Goal: Information Seeking & Learning: Learn about a topic

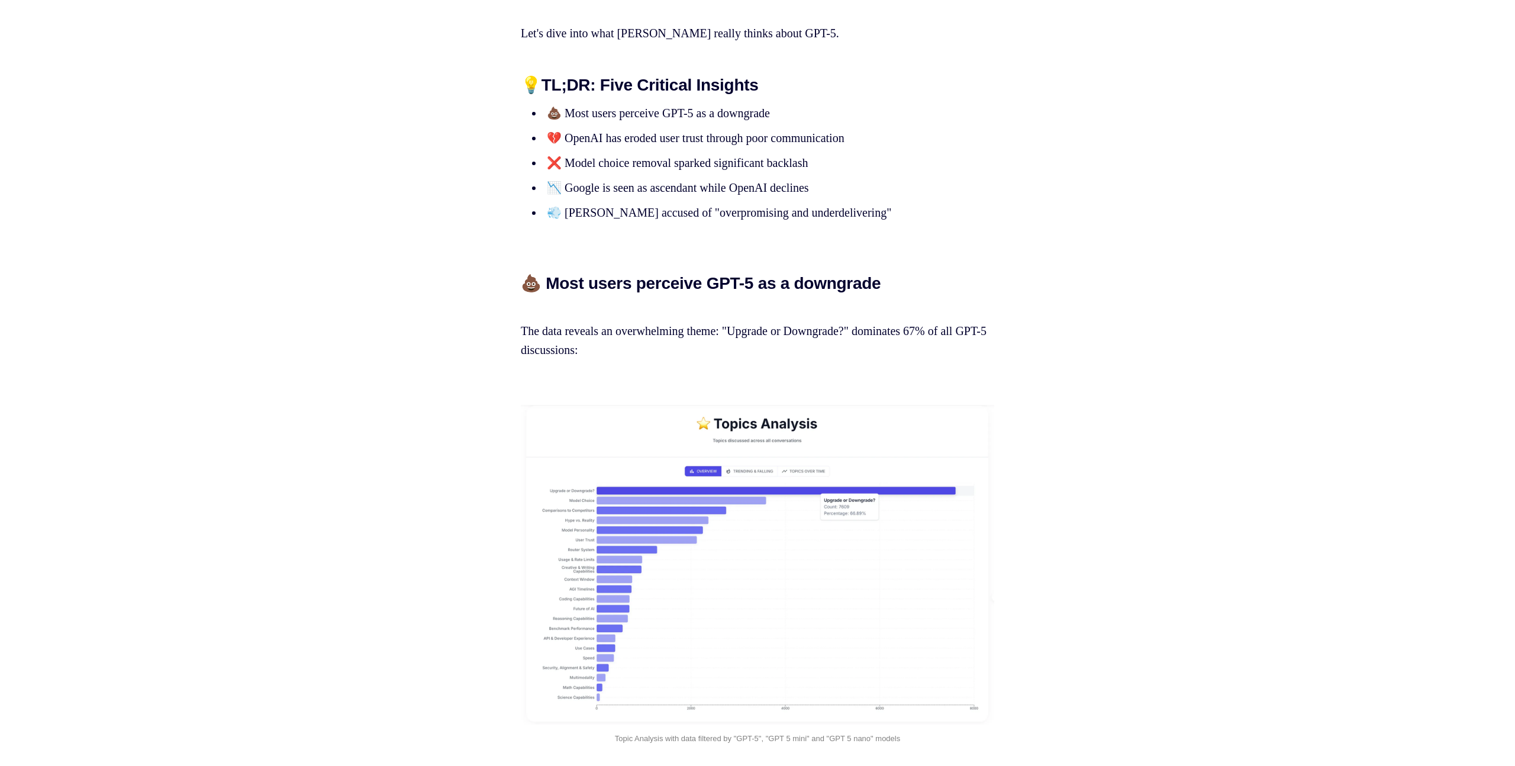
scroll to position [1103, 0]
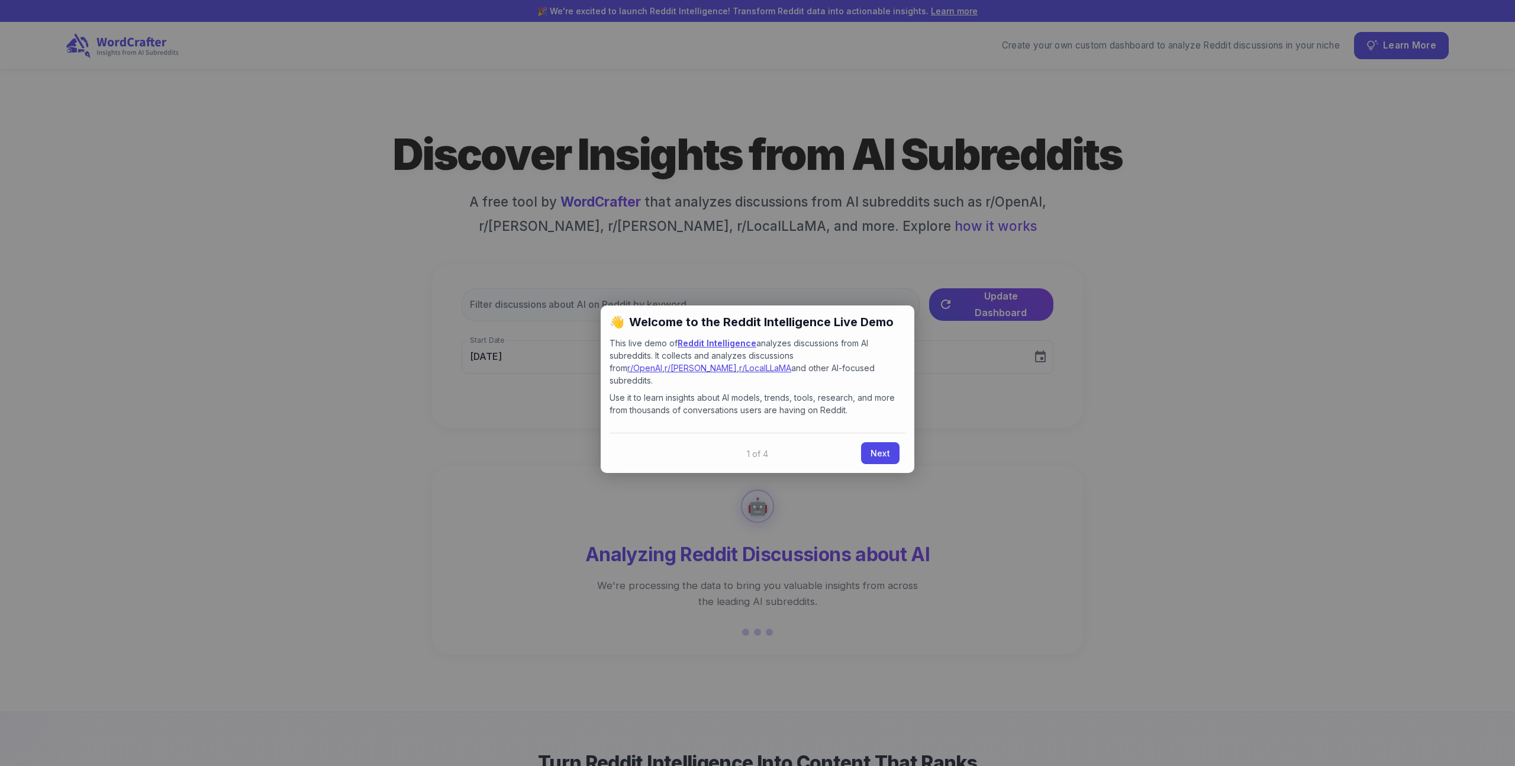
type input "[DATE]"
